Goal: Check status

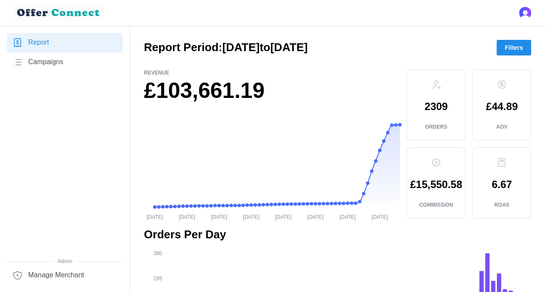
click at [521, 47] on span "Filters" at bounding box center [514, 47] width 18 height 15
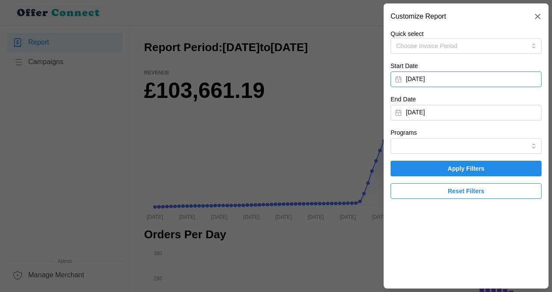
click at [421, 78] on button "[DATE]" at bounding box center [465, 80] width 151 height 16
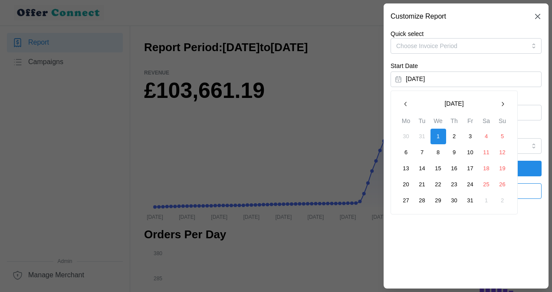
click at [504, 101] on icon "button" at bounding box center [502, 104] width 7 height 7
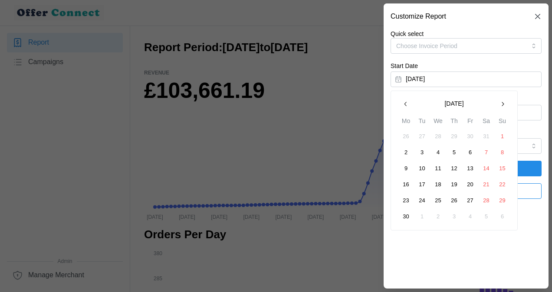
click at [504, 101] on icon "button" at bounding box center [502, 104] width 7 height 7
click at [404, 135] on button "1" at bounding box center [406, 137] width 16 height 16
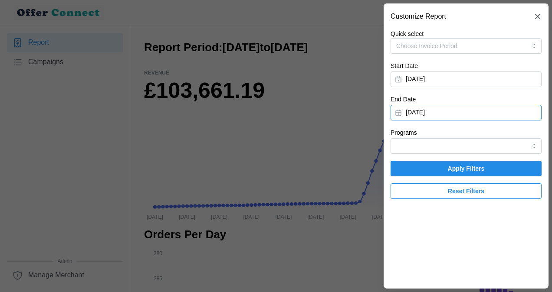
click at [401, 110] on button "[DATE]" at bounding box center [465, 113] width 151 height 16
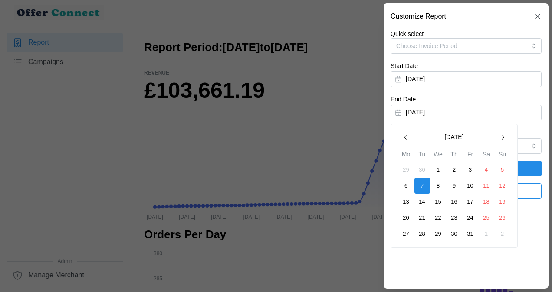
click at [406, 135] on icon "button" at bounding box center [405, 137] width 7 height 7
click at [422, 234] on button "30" at bounding box center [422, 234] width 16 height 16
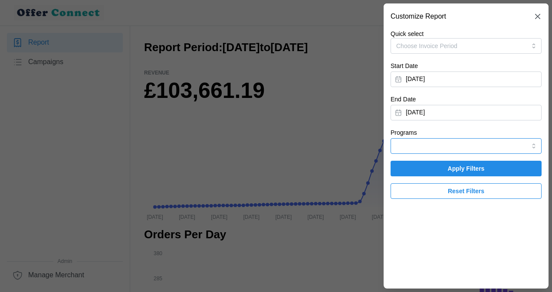
click at [533, 144] on input "Programs" at bounding box center [465, 146] width 151 height 16
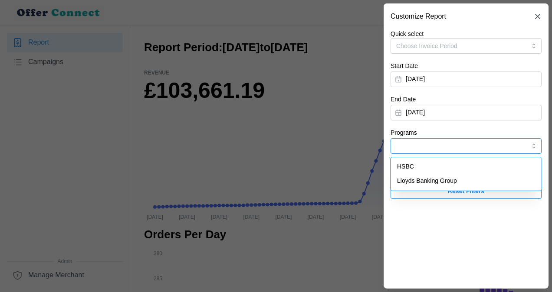
click at [409, 164] on span "HSBC" at bounding box center [405, 167] width 17 height 10
type input "HSBC"
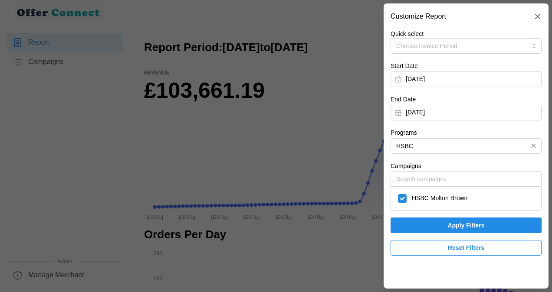
click at [448, 224] on span "Apply Filters" at bounding box center [466, 225] width 37 height 15
